Goal: Transaction & Acquisition: Purchase product/service

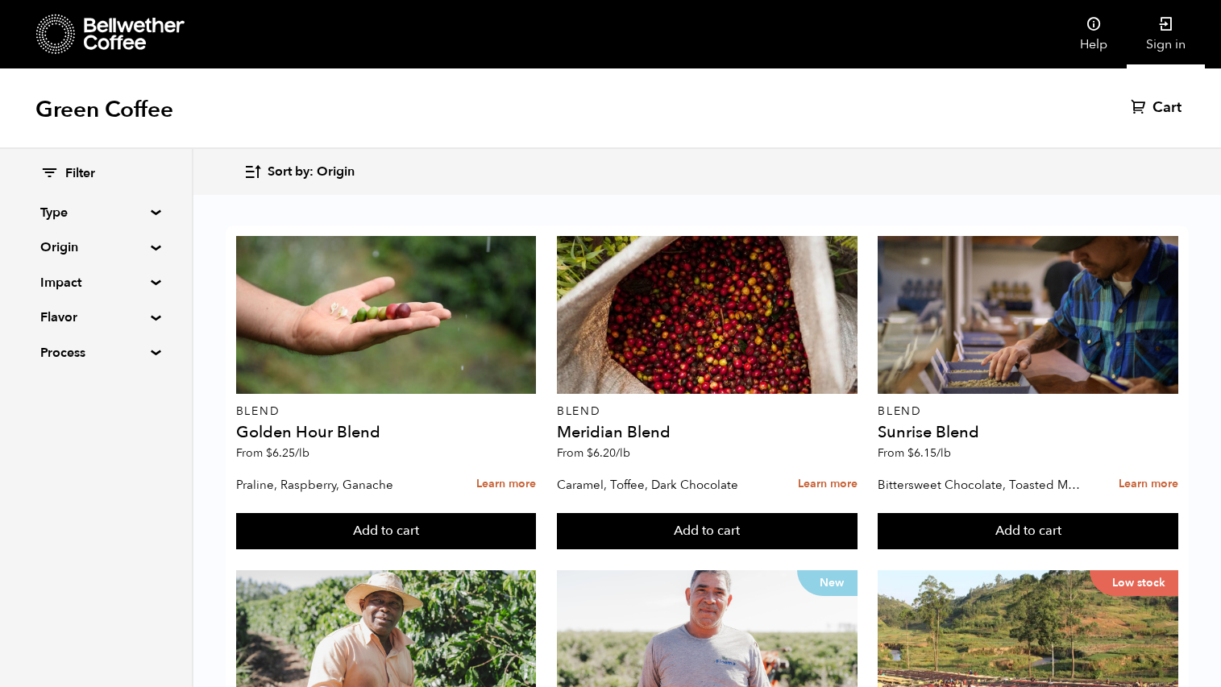
click at [1161, 41] on link "Sign in" at bounding box center [1165, 34] width 78 height 68
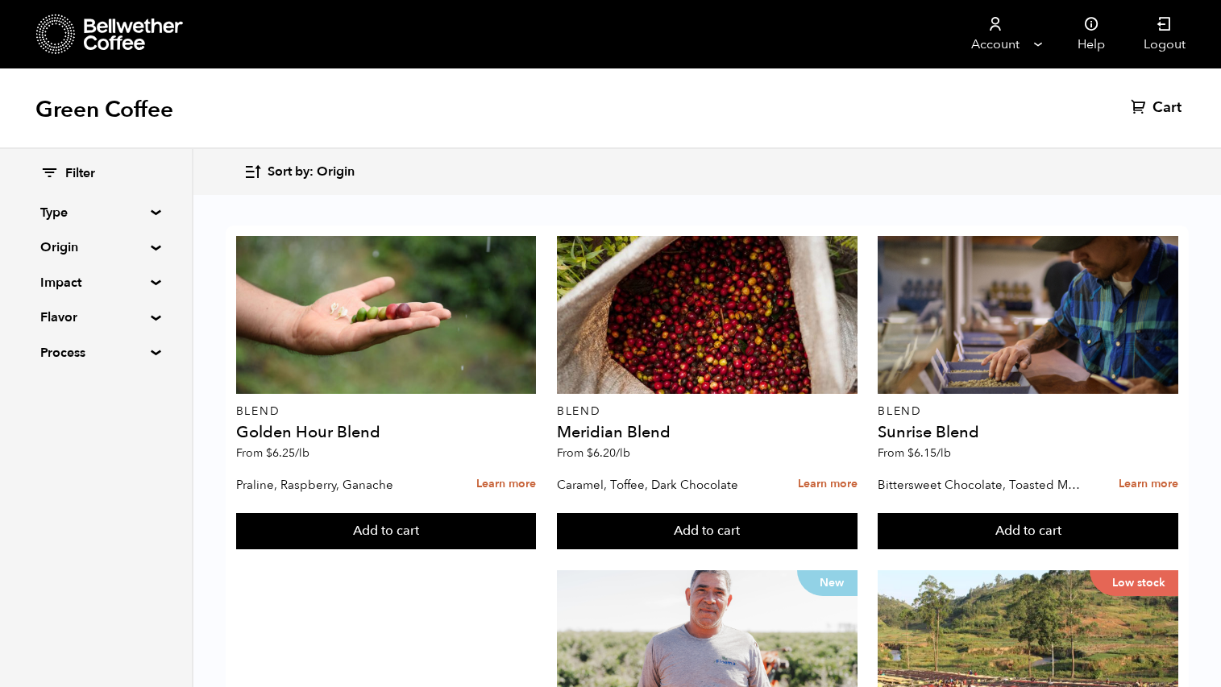
click at [149, 247] on summary "Origin" at bounding box center [95, 247] width 111 height 19
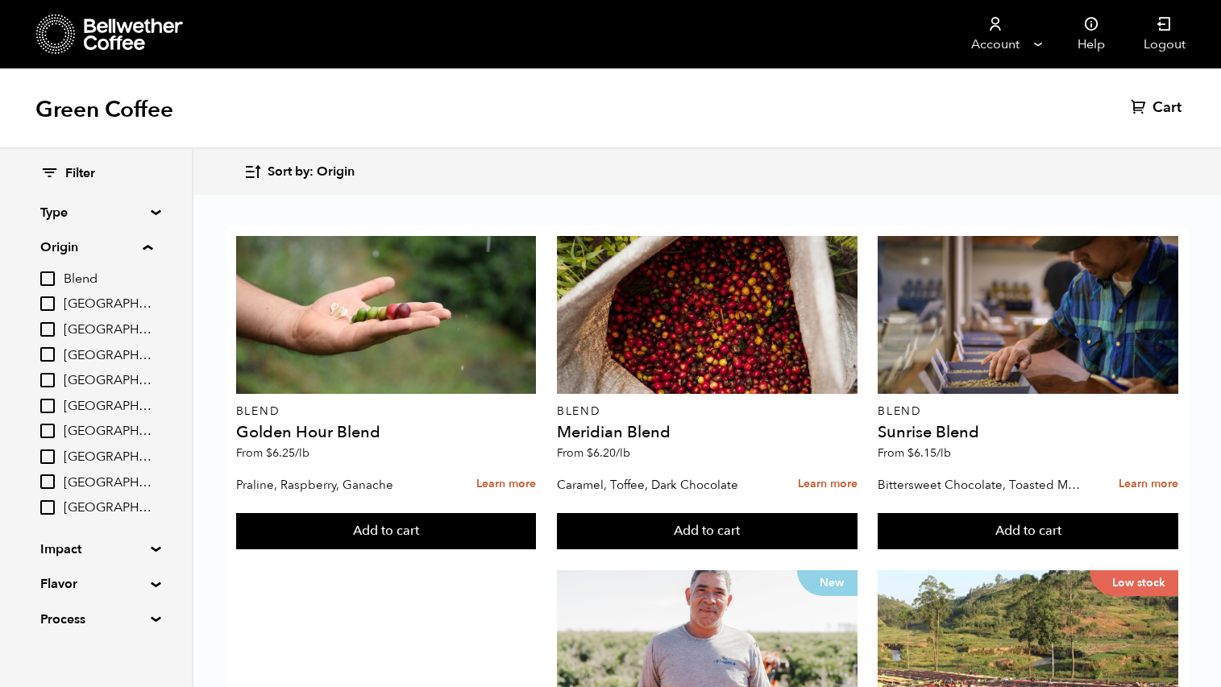
click at [48, 305] on input "[GEOGRAPHIC_DATA]" at bounding box center [47, 303] width 15 height 15
checkbox input "true"
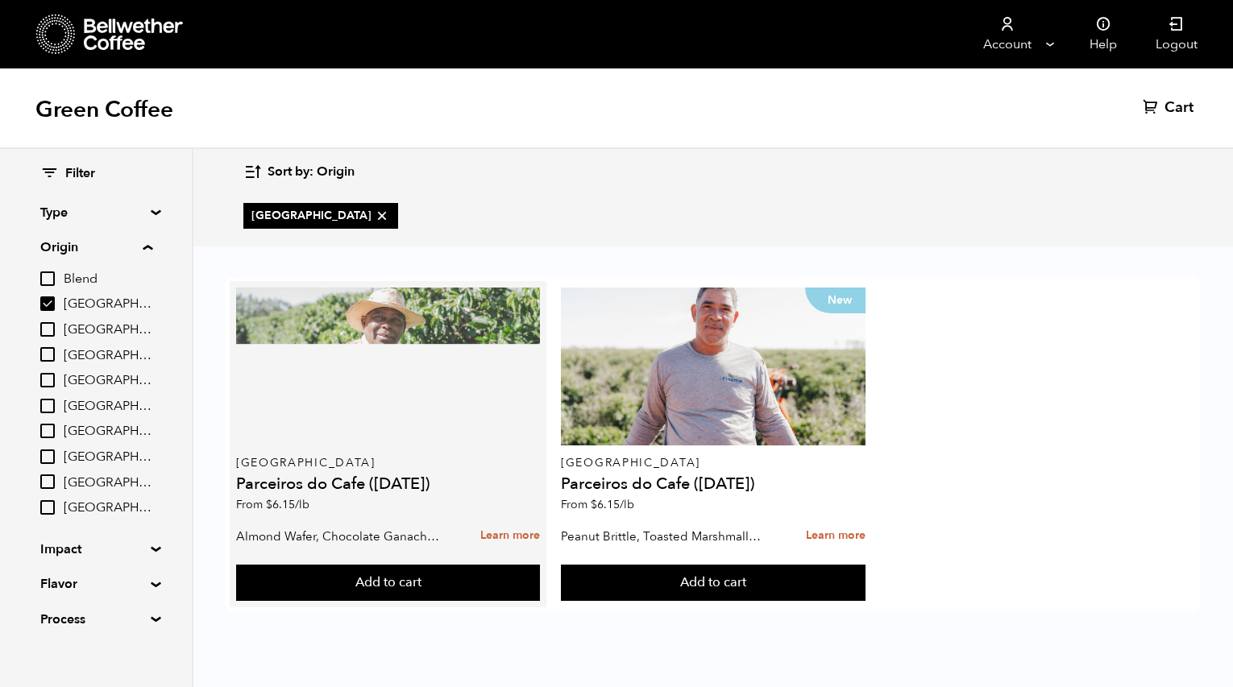
click at [413, 380] on div at bounding box center [388, 367] width 305 height 158
click at [431, 432] on div at bounding box center [388, 367] width 305 height 158
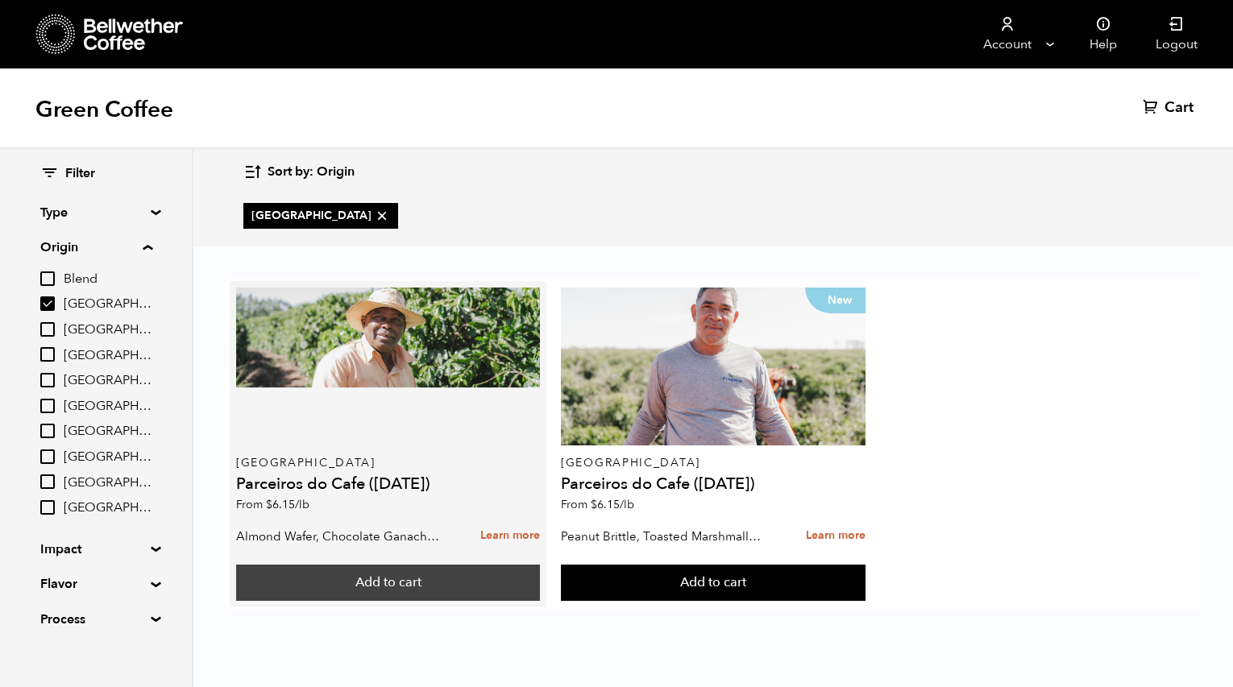
click at [462, 585] on button "Add to cart" at bounding box center [388, 583] width 305 height 37
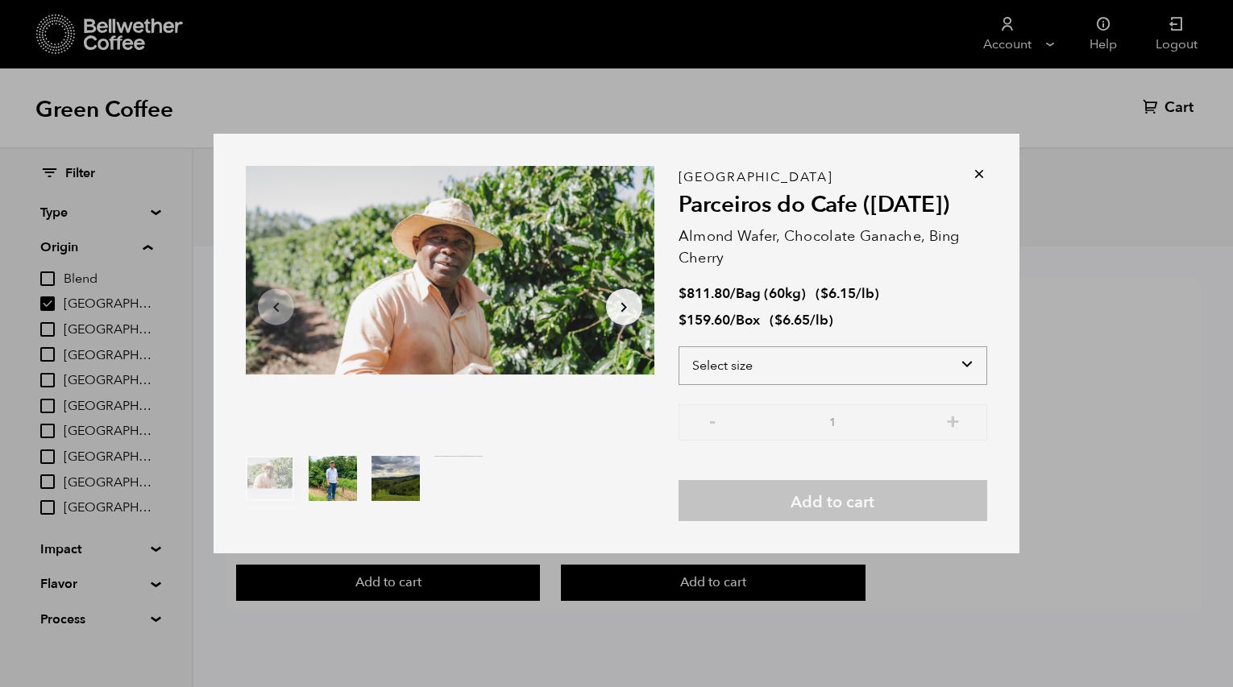
click at [948, 365] on select "Select size Bag (60kg) (132 lbs) Box (24 lbs)" at bounding box center [832, 365] width 309 height 39
select select "bag-3"
click at [678, 346] on select "Select size Bag (60kg) (132 lbs) Box (24 lbs)" at bounding box center [832, 365] width 309 height 39
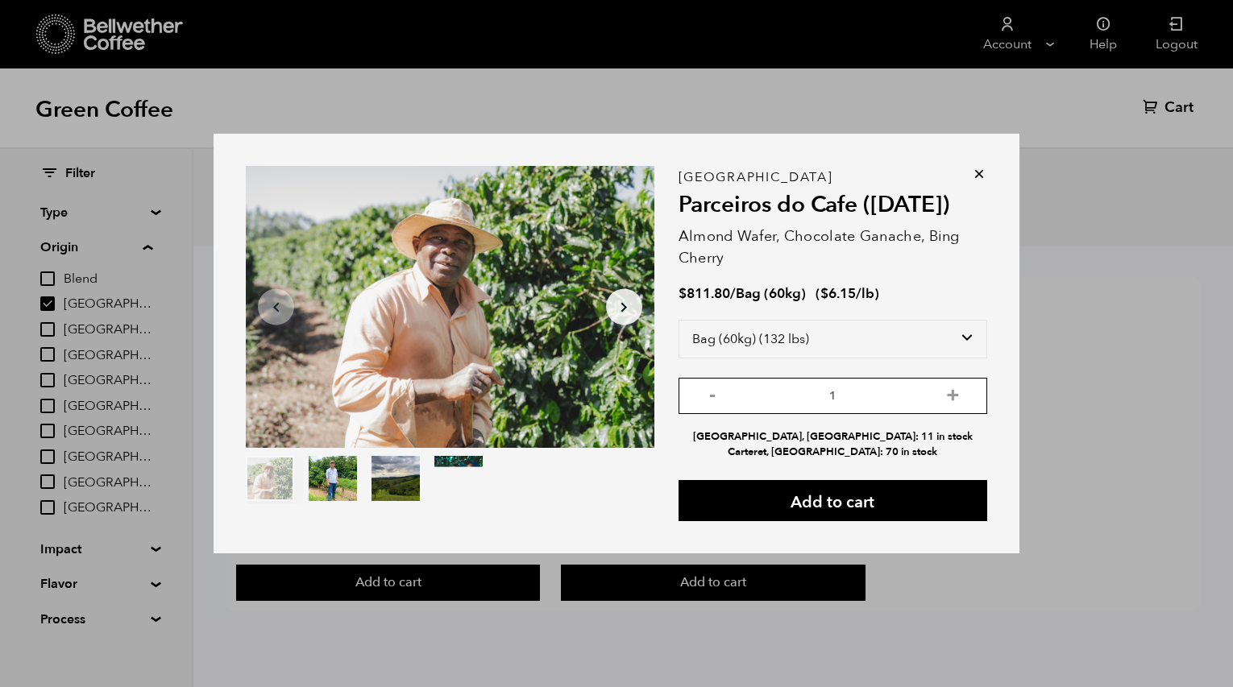
click at [855, 392] on input "1" at bounding box center [832, 396] width 309 height 36
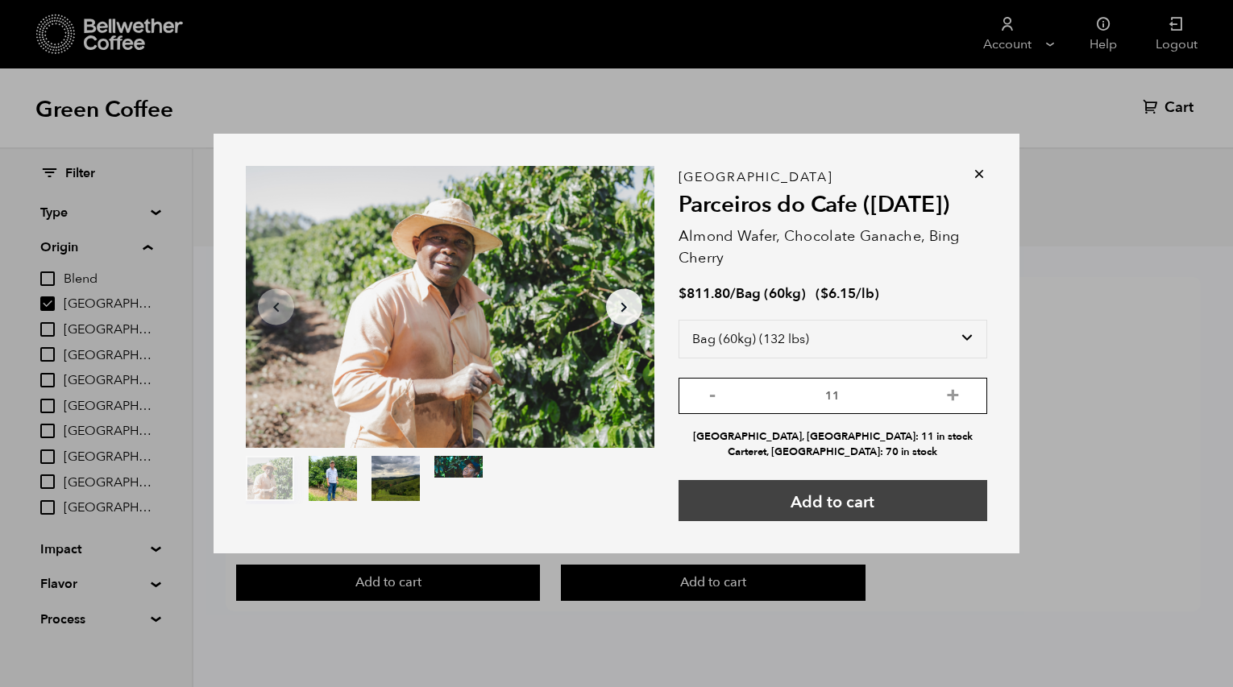
type input "11"
click at [843, 495] on button "Add to cart" at bounding box center [832, 500] width 309 height 41
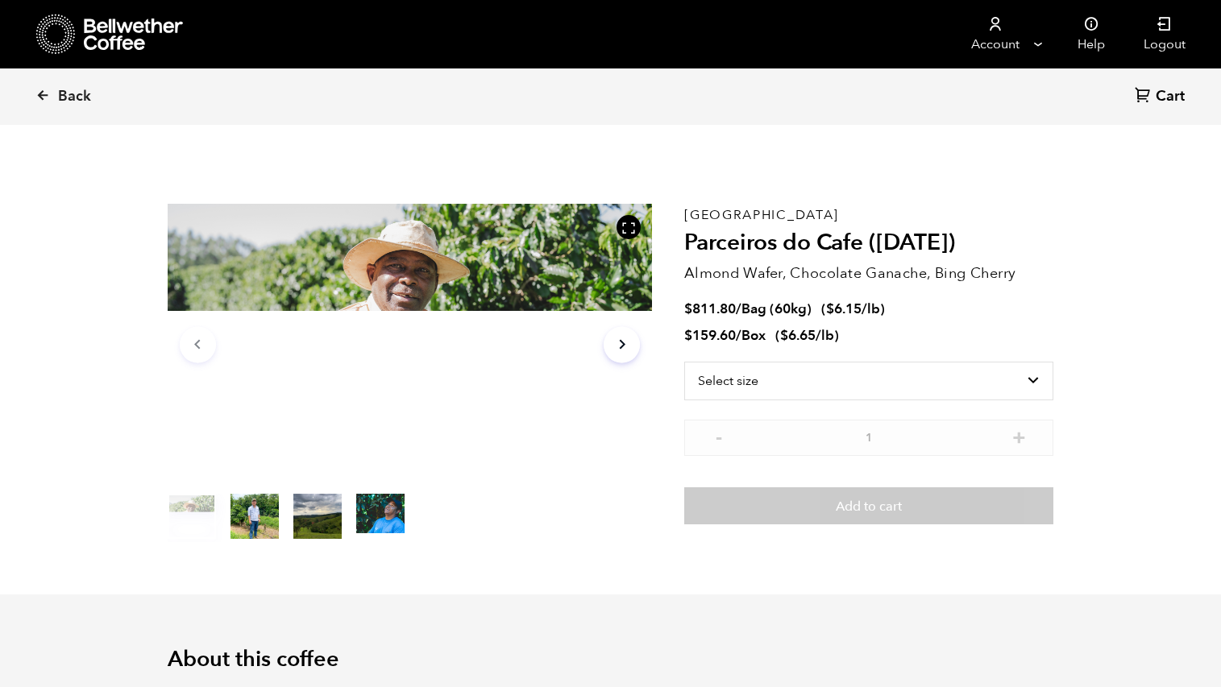
scroll to position [701, 858]
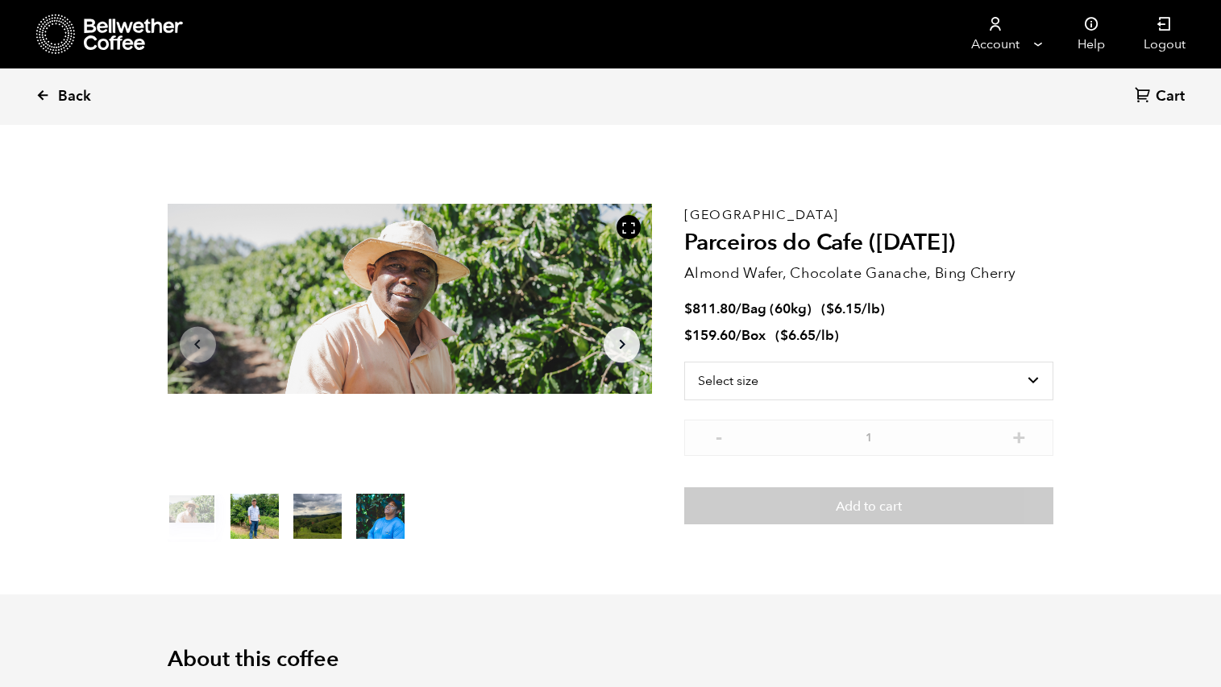
click at [40, 93] on icon at bounding box center [42, 95] width 15 height 15
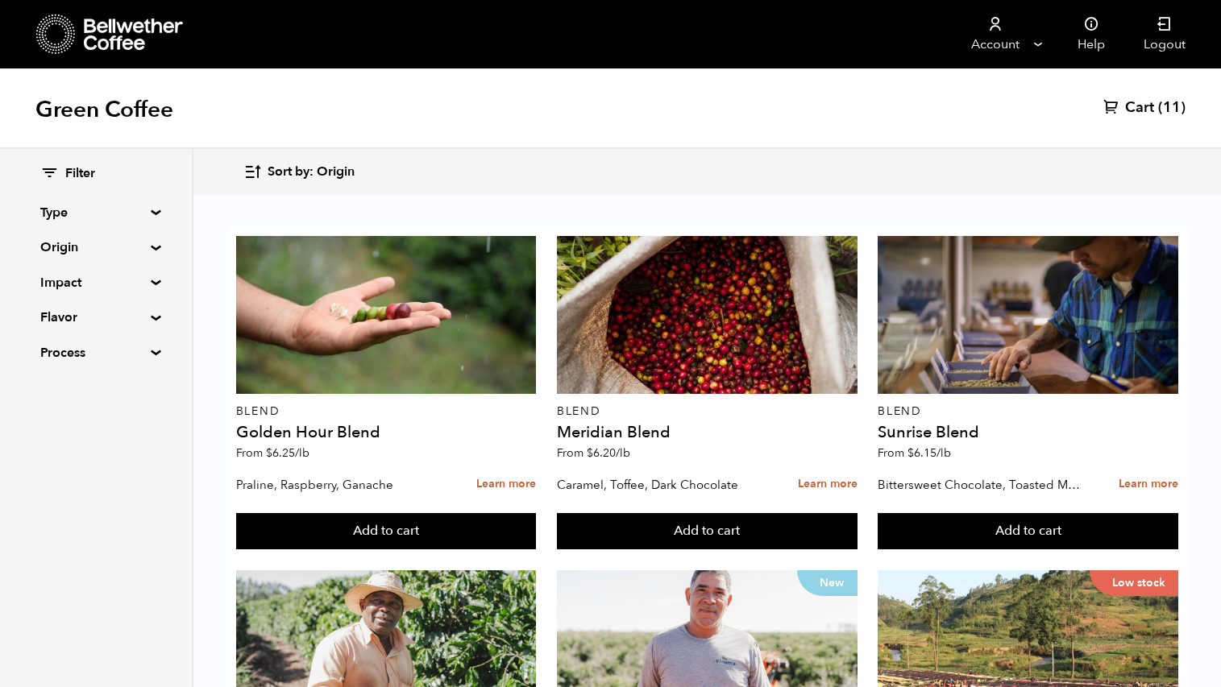
click at [151, 247] on summary "Origin" at bounding box center [95, 247] width 111 height 19
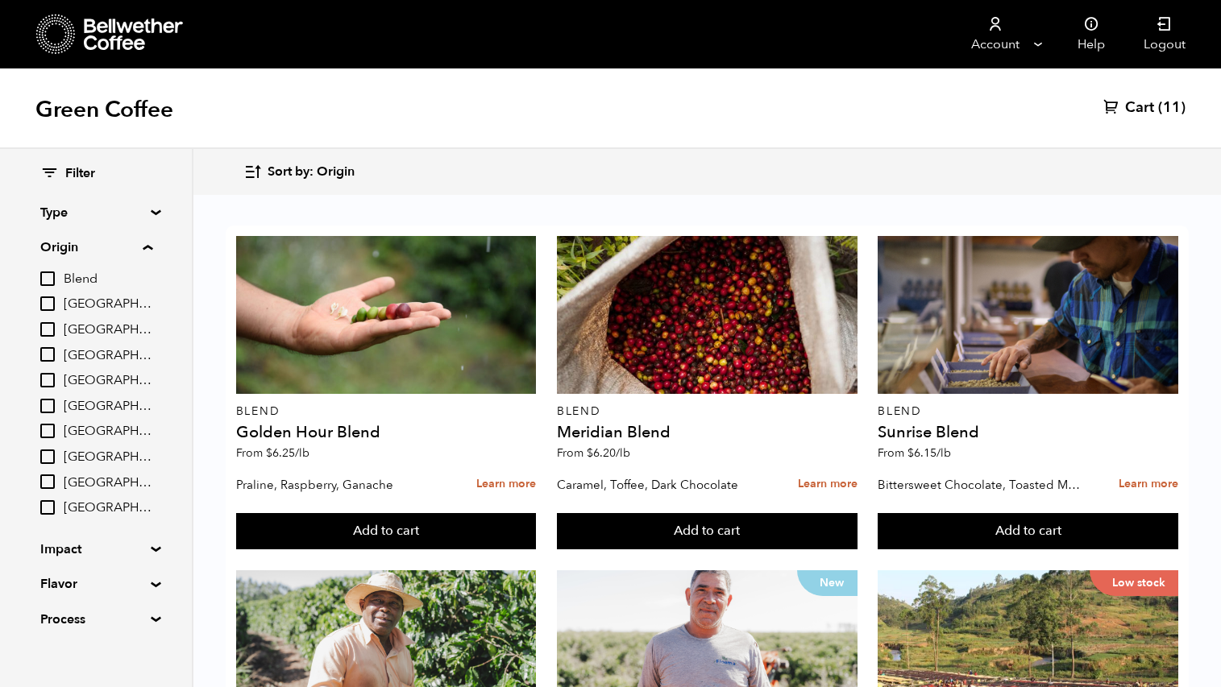
click at [48, 299] on input "[GEOGRAPHIC_DATA]" at bounding box center [47, 303] width 15 height 15
checkbox input "true"
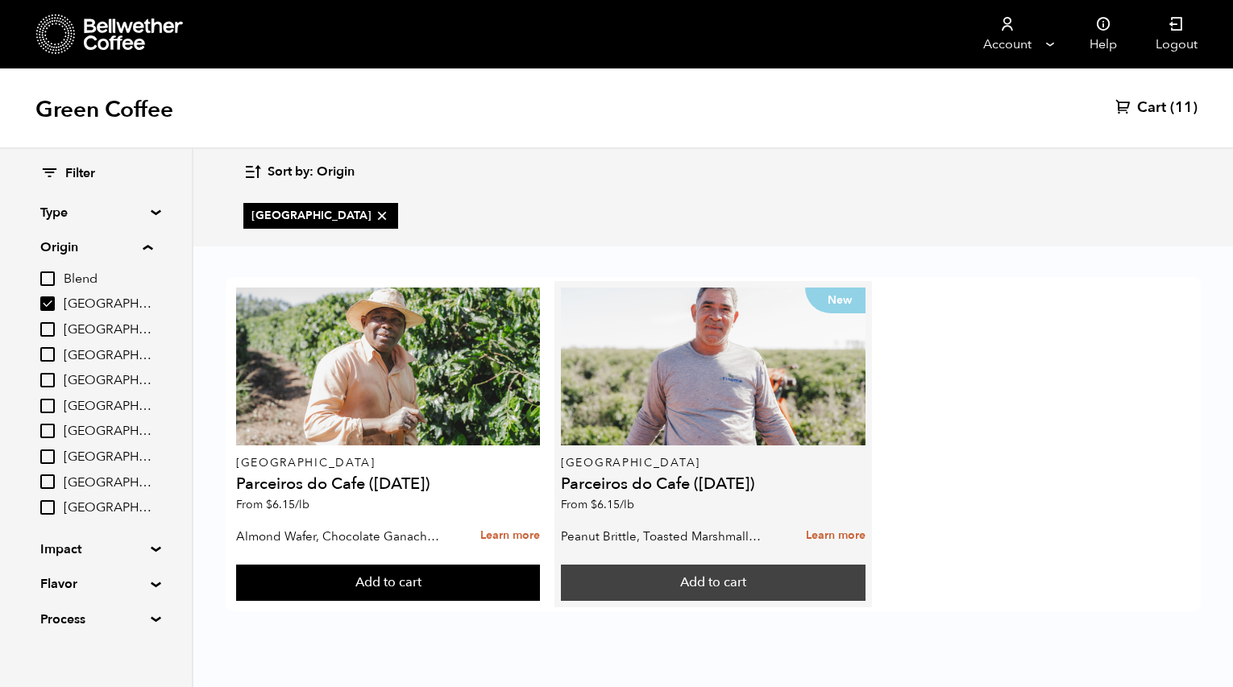
click at [696, 595] on button "Add to cart" at bounding box center [713, 583] width 305 height 37
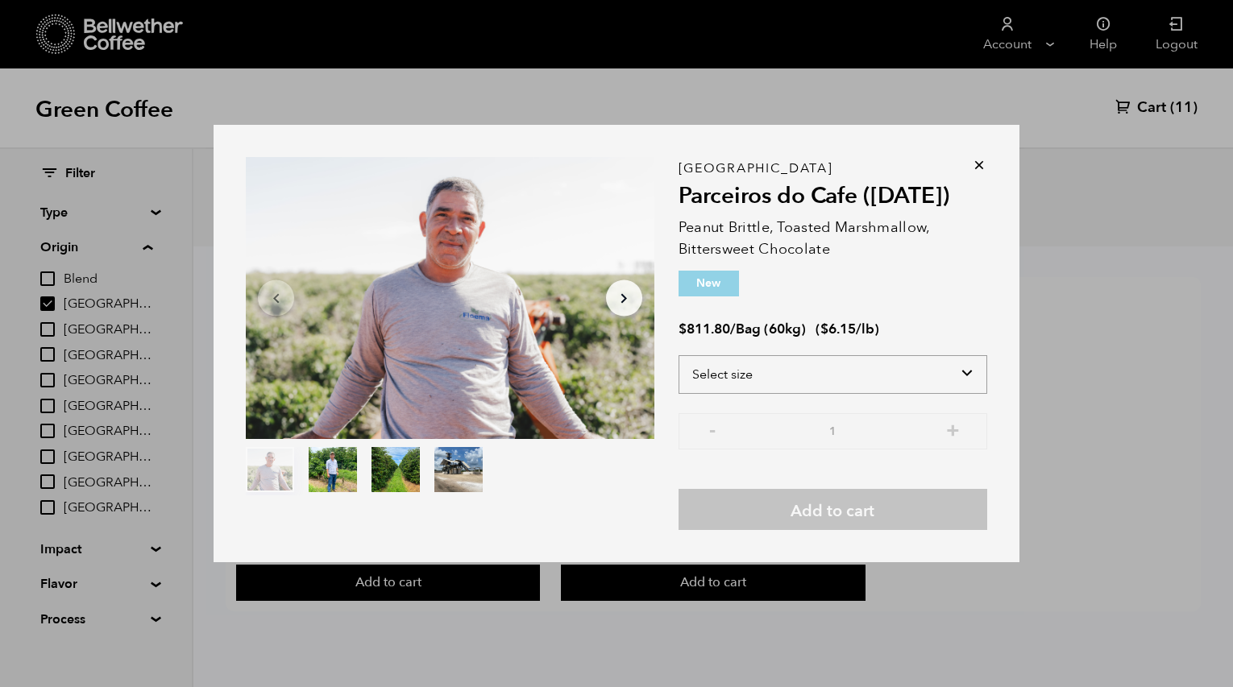
click at [791, 385] on select "Select size Bag (60kg) (132 lbs)" at bounding box center [832, 374] width 309 height 39
select select "bag-3"
click at [678, 355] on select "Select size Bag (60kg) (132 lbs)" at bounding box center [832, 374] width 309 height 39
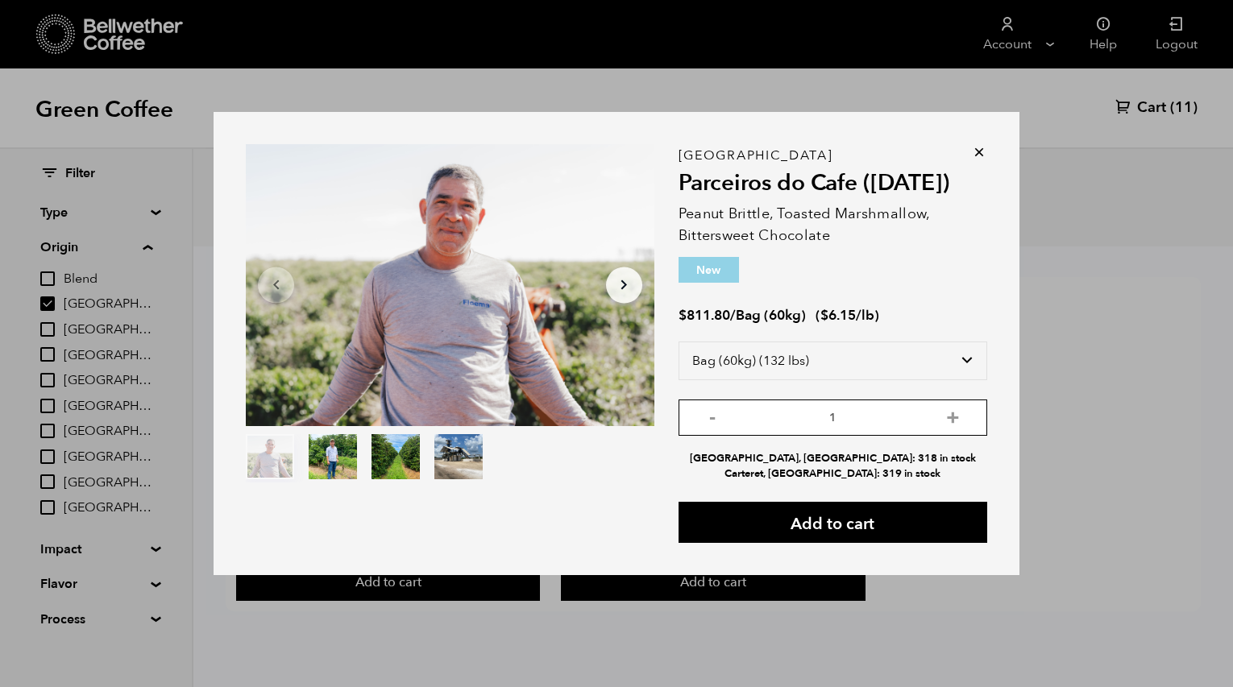
click at [857, 411] on input "1" at bounding box center [832, 418] width 309 height 36
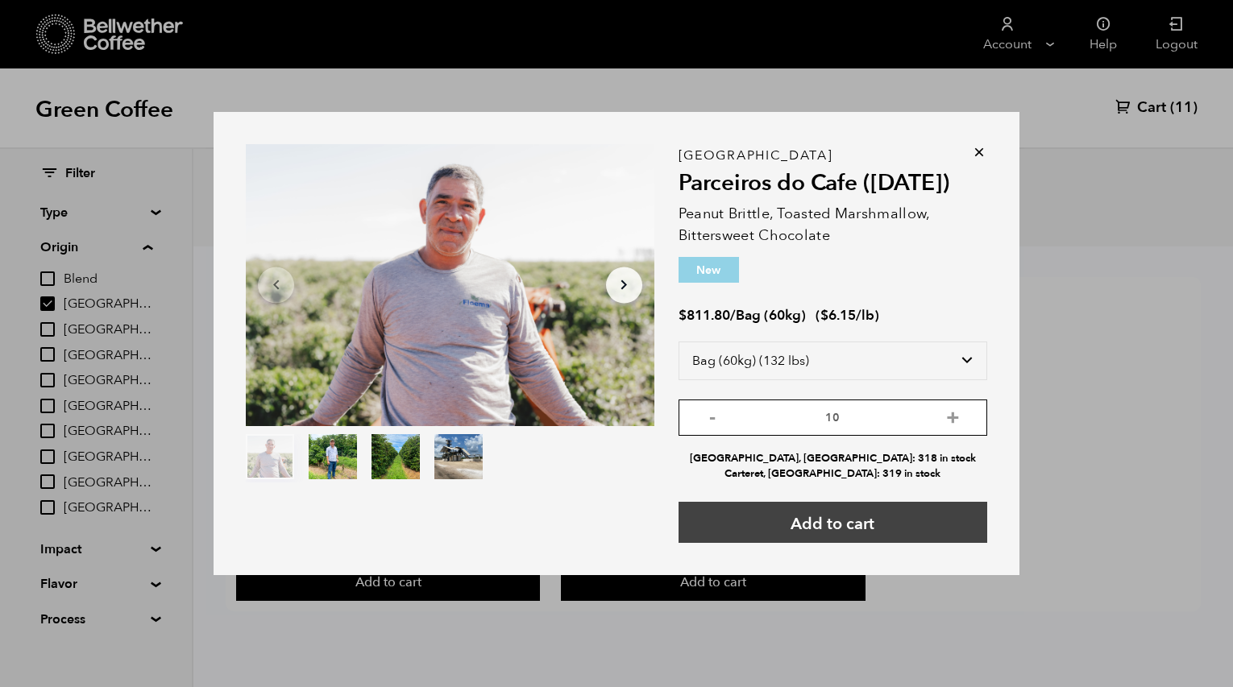
type input "10"
click at [825, 524] on button "Add to cart" at bounding box center [832, 522] width 309 height 41
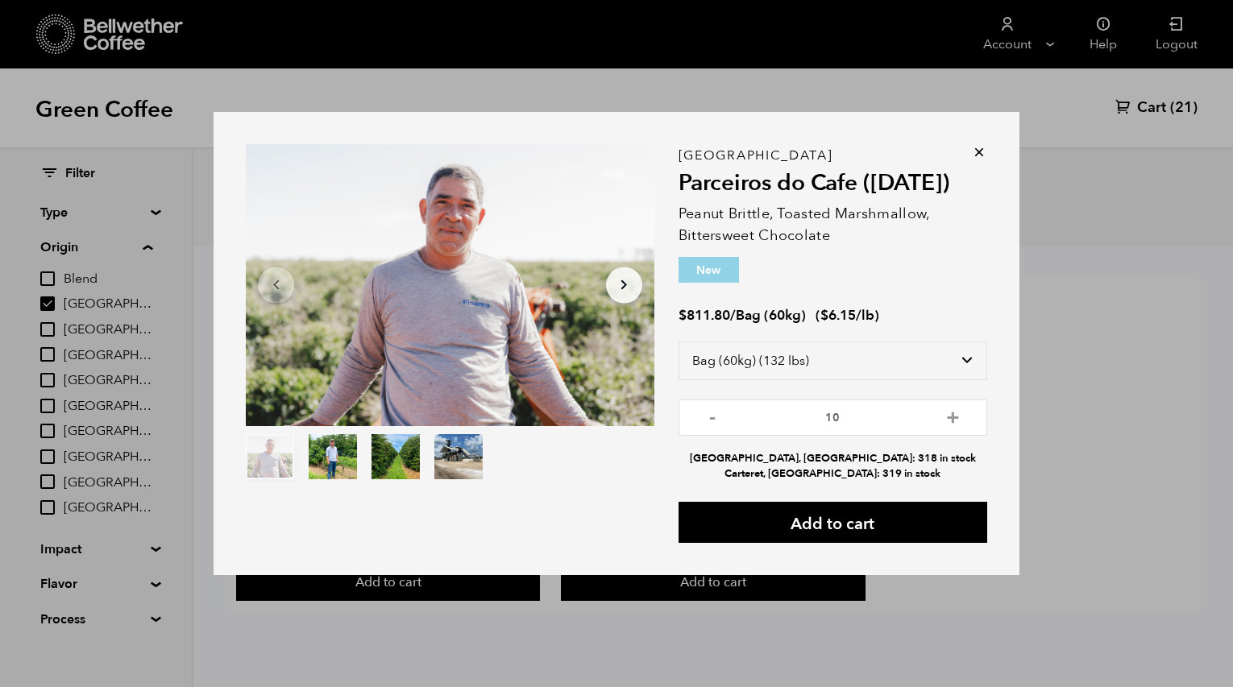
click at [977, 148] on icon at bounding box center [979, 152] width 16 height 16
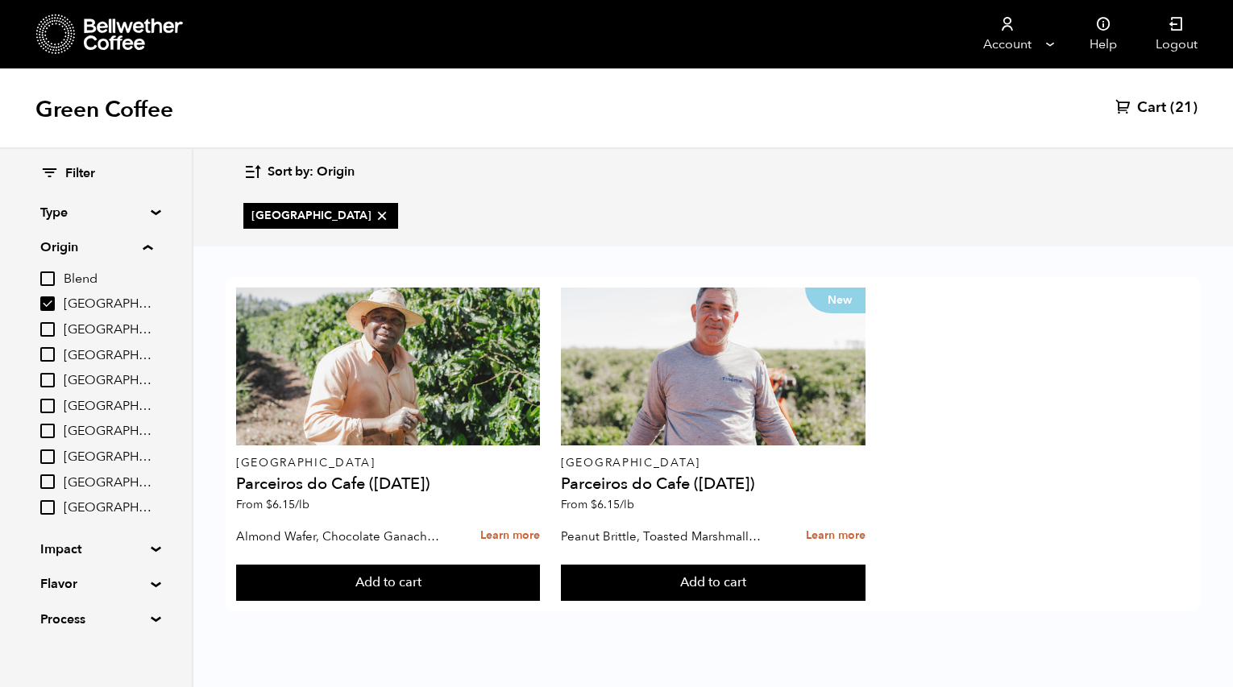
click at [1159, 106] on span "Cart" at bounding box center [1151, 107] width 29 height 19
click at [1156, 111] on span "Cart" at bounding box center [1151, 107] width 29 height 19
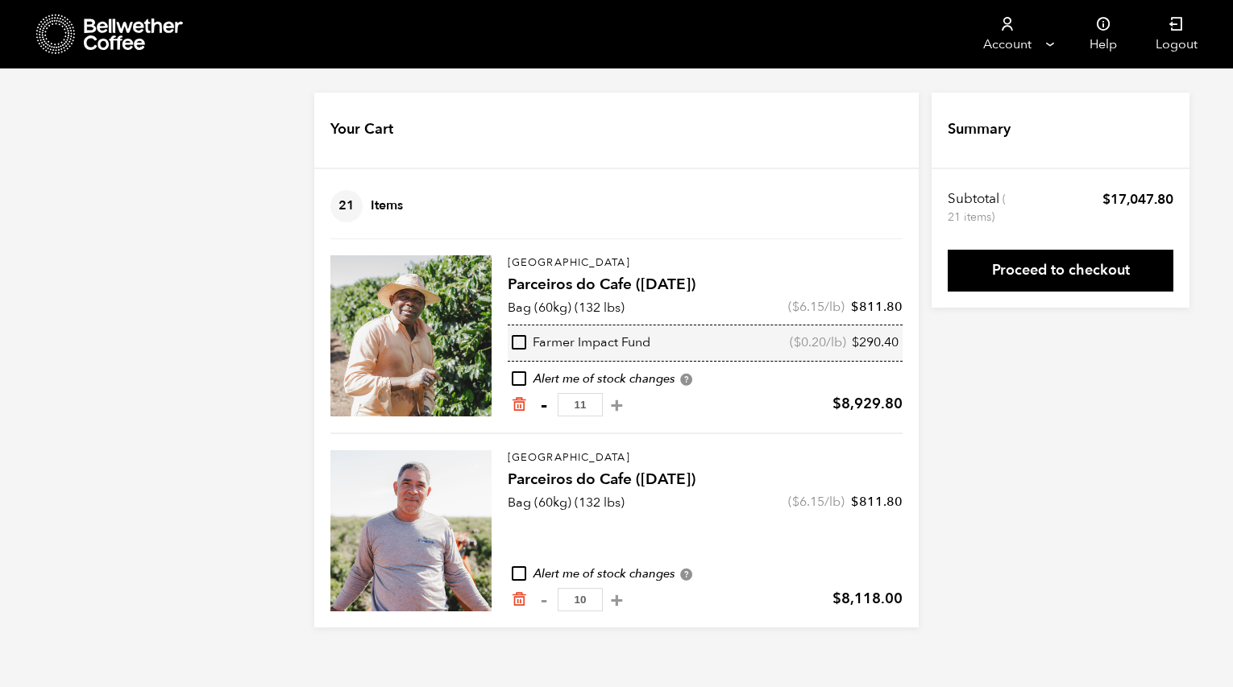
click at [544, 403] on button "-" at bounding box center [543, 405] width 20 height 16
type input "10"
click at [126, 42] on icon at bounding box center [134, 35] width 101 height 32
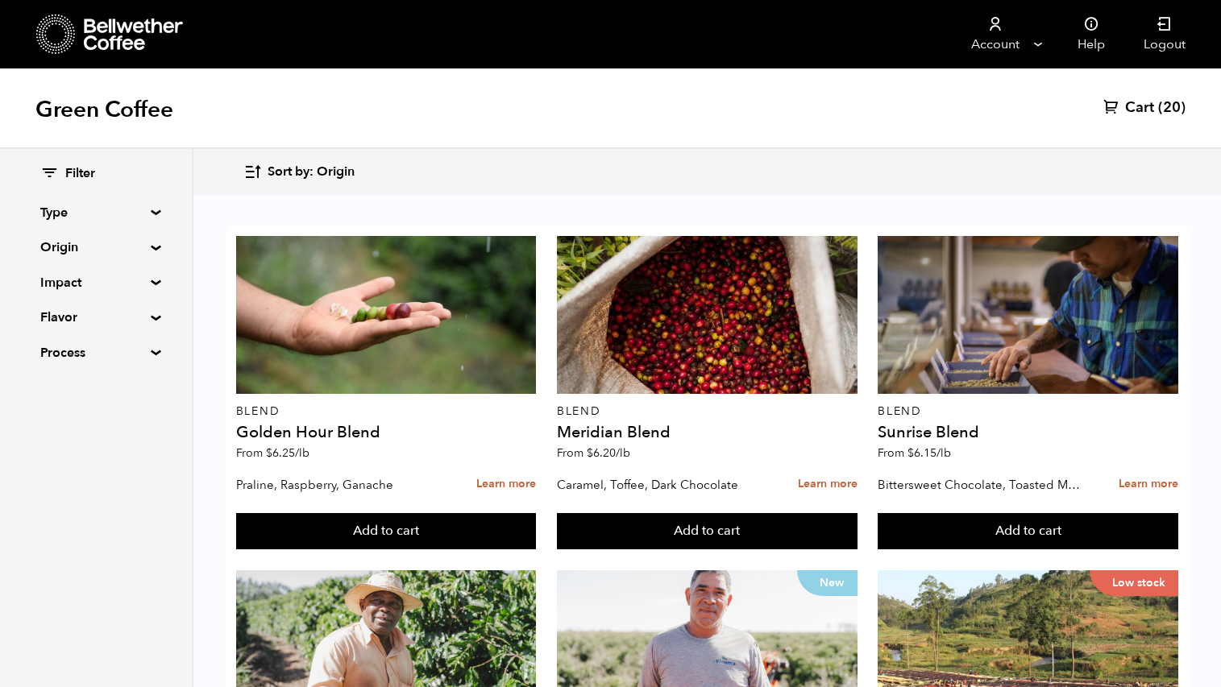
click at [151, 246] on summary "Origin" at bounding box center [95, 247] width 111 height 19
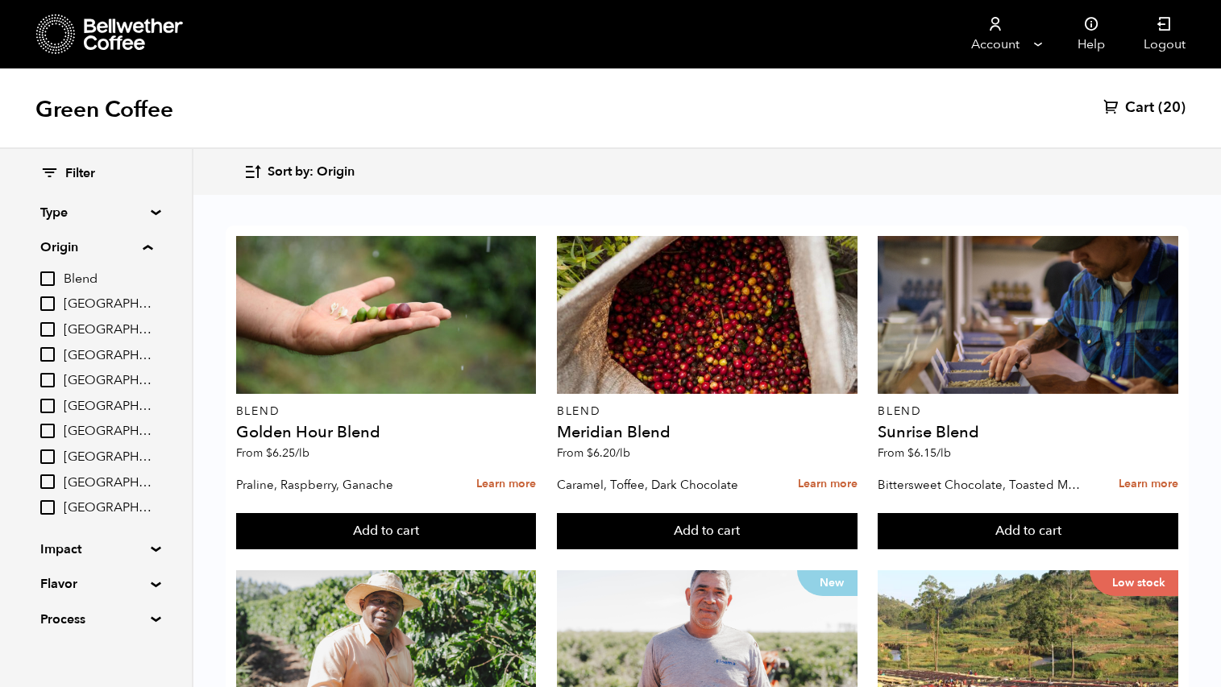
click at [53, 454] on input "[GEOGRAPHIC_DATA]" at bounding box center [47, 457] width 15 height 15
checkbox input "true"
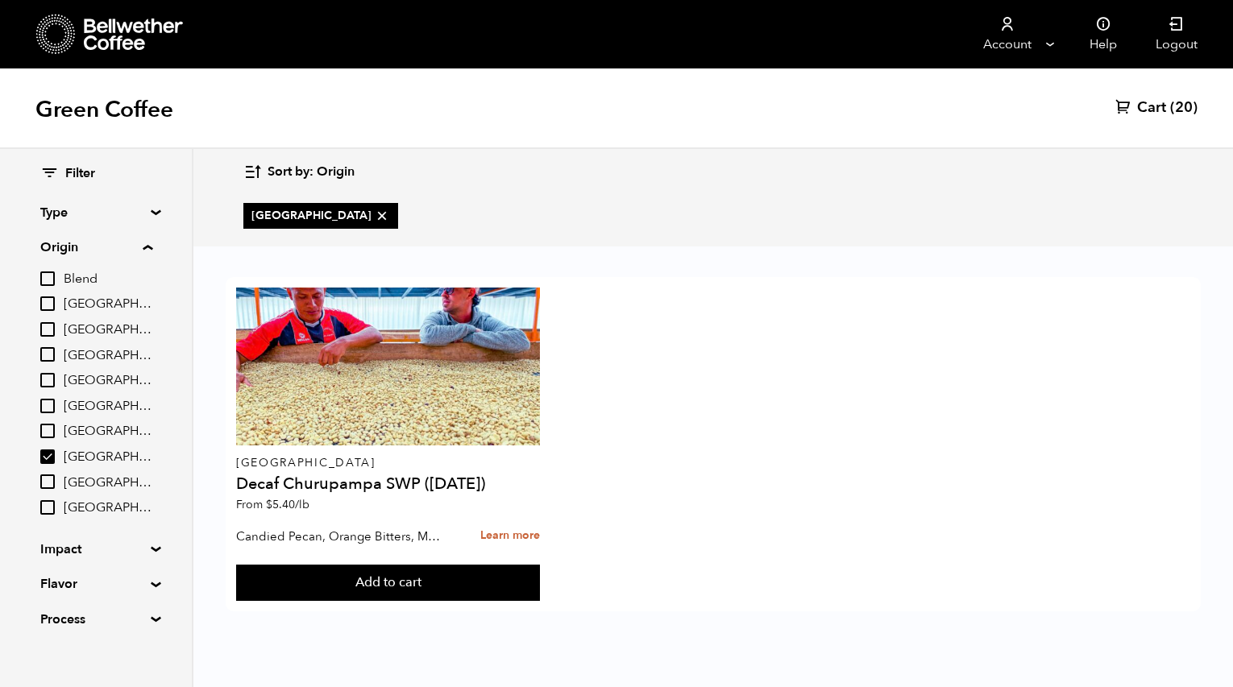
click at [1159, 115] on span "Cart" at bounding box center [1151, 107] width 29 height 19
